Goal: Navigation & Orientation: Go to known website

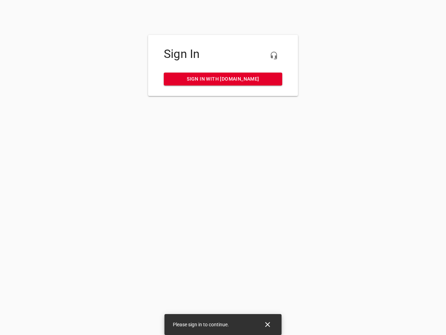
click at [274, 55] on icon "button" at bounding box center [274, 55] width 8 height 8
click at [268, 324] on icon "Close" at bounding box center [267, 324] width 5 height 5
